Goal: Task Accomplishment & Management: Manage account settings

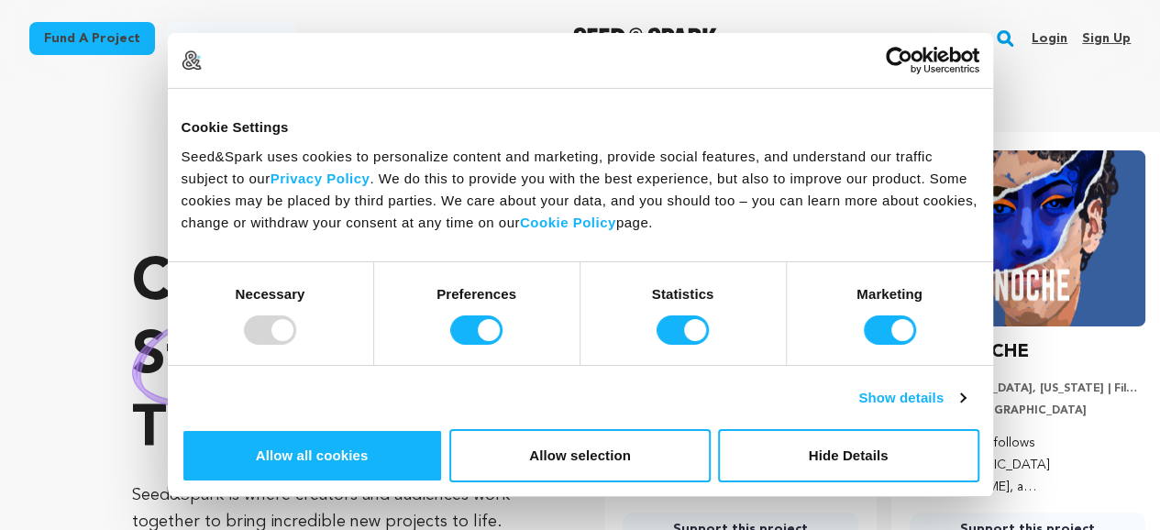
scroll to position [0, 302]
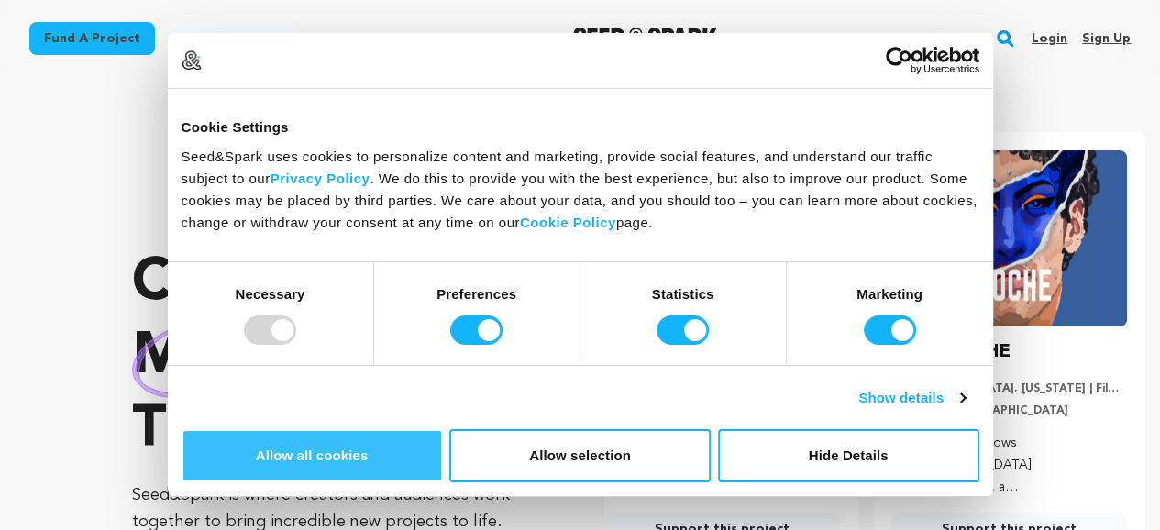
click at [443, 429] on button "Allow all cookies" at bounding box center [312, 455] width 261 height 53
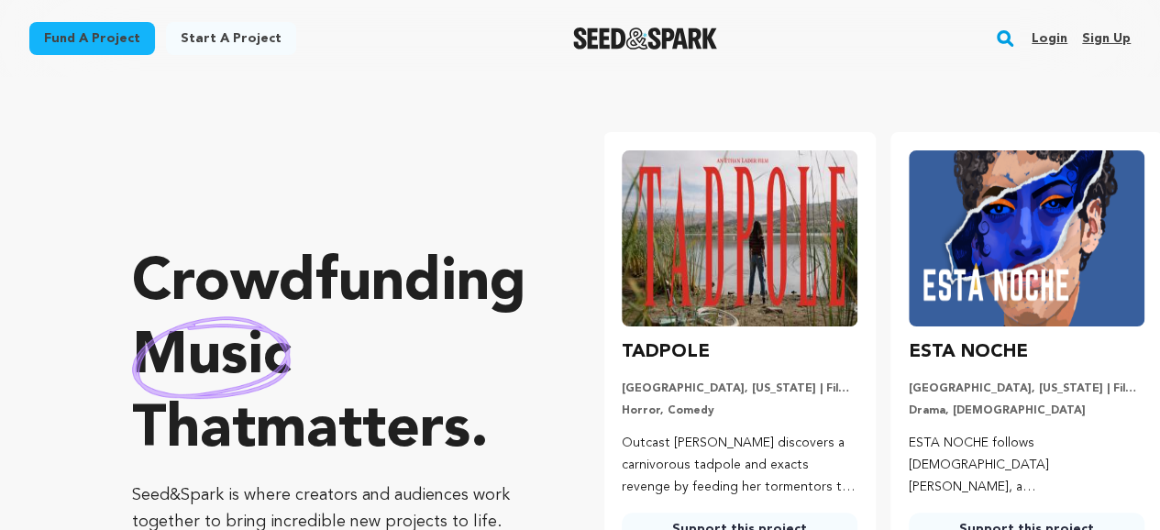
scroll to position [0, 0]
click at [1103, 37] on link "Sign up" at bounding box center [1106, 38] width 49 height 29
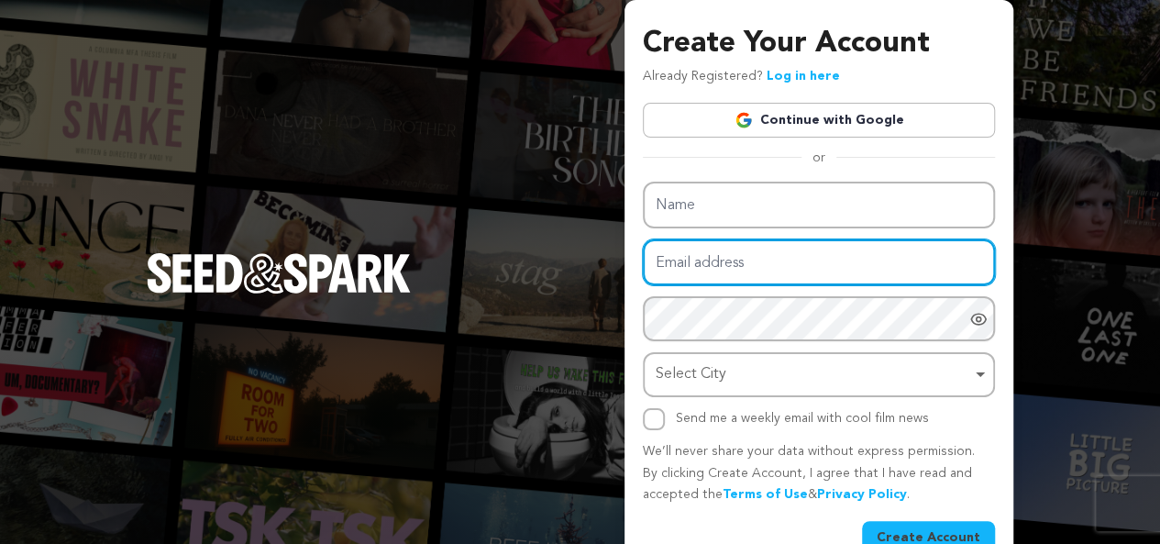
type input "divinhealseo@gmail.com"
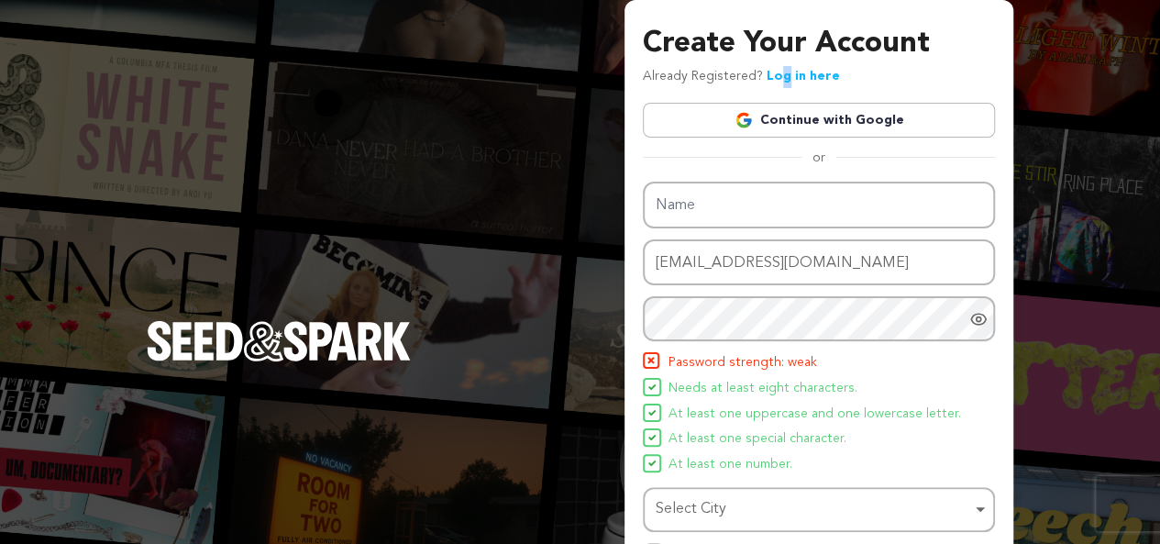
drag, startPoint x: 775, startPoint y: 85, endPoint x: 786, endPoint y: 74, distance: 15.6
click at [786, 74] on p "Already Registered? Log in here" at bounding box center [741, 77] width 197 height 22
click at [786, 74] on link "Log in here" at bounding box center [803, 76] width 73 height 13
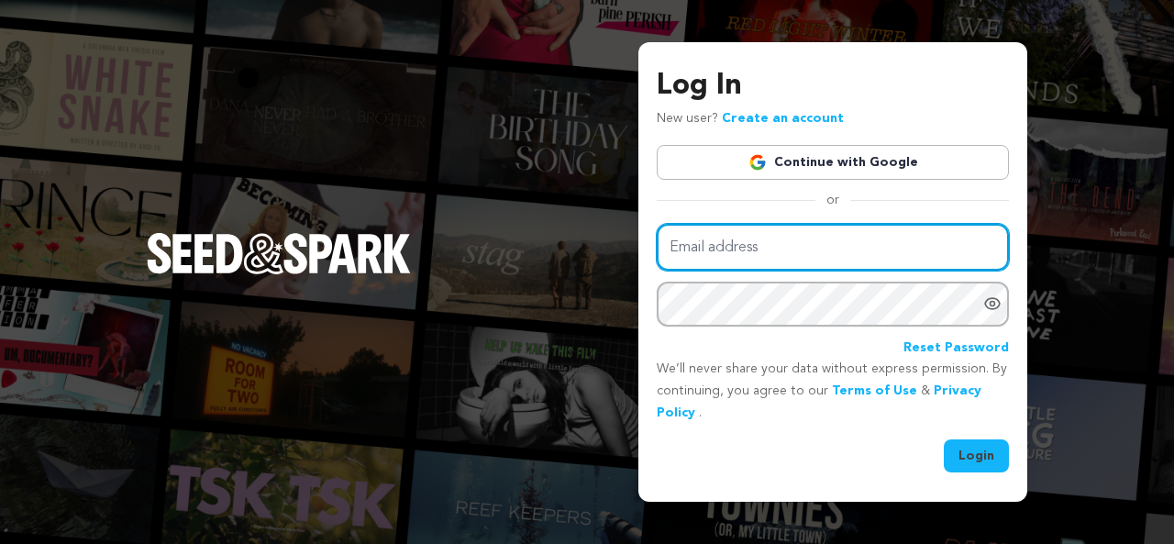
type input "divinhealseo@gmail.com"
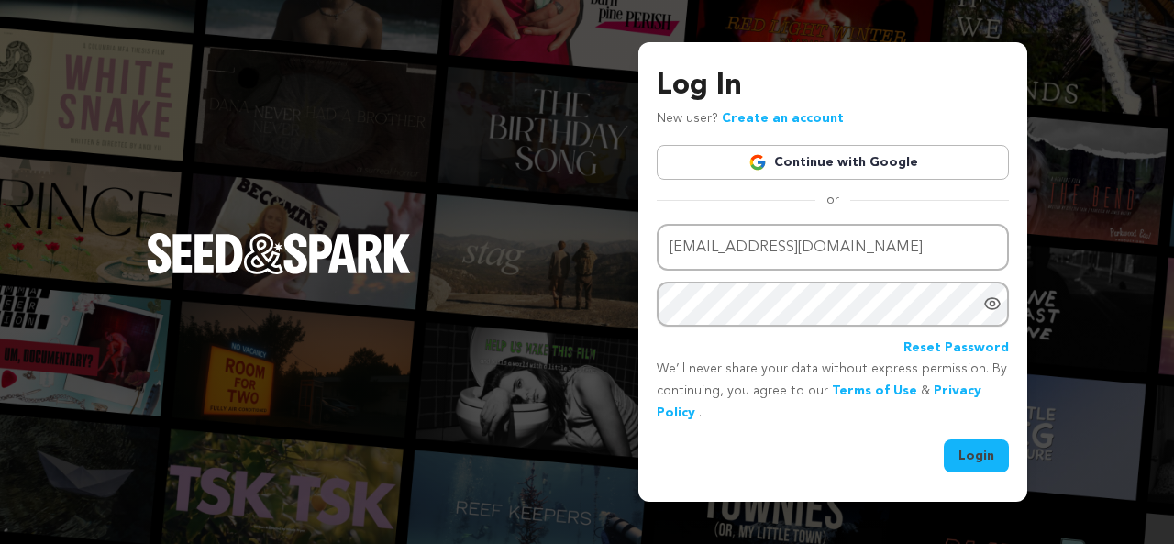
click at [967, 461] on button "Login" at bounding box center [976, 455] width 65 height 33
